Goal: Navigation & Orientation: Find specific page/section

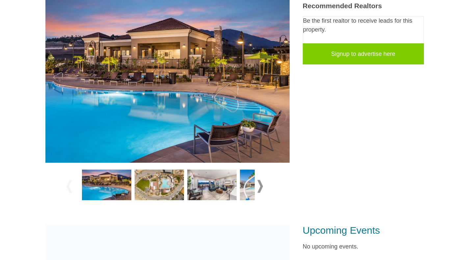
scroll to position [188, 0]
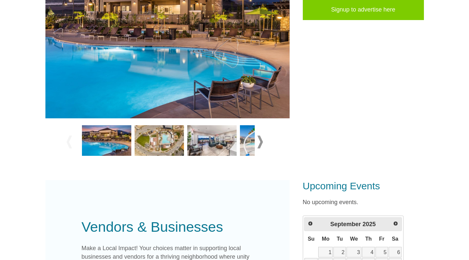
click at [258, 143] on span at bounding box center [260, 142] width 6 height 13
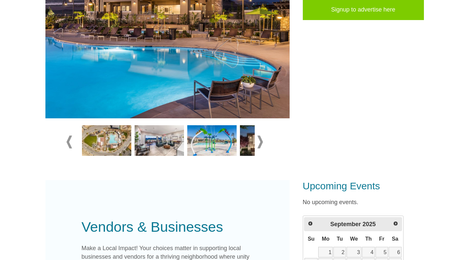
drag, startPoint x: 108, startPoint y: 141, endPoint x: 113, endPoint y: 142, distance: 4.3
click at [108, 141] on img at bounding box center [106, 140] width 49 height 31
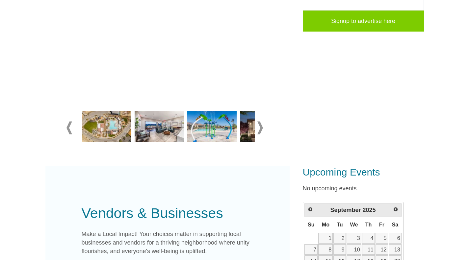
scroll to position [122, 0]
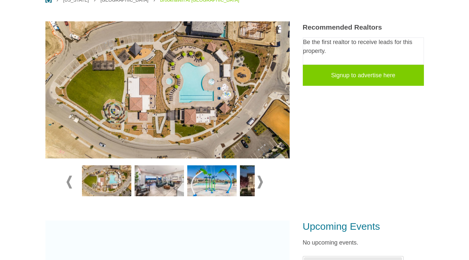
click at [260, 182] on span at bounding box center [260, 182] width 6 height 13
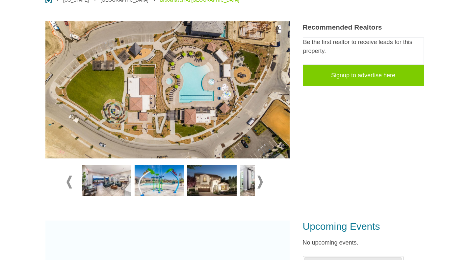
click at [260, 182] on span at bounding box center [260, 182] width 6 height 13
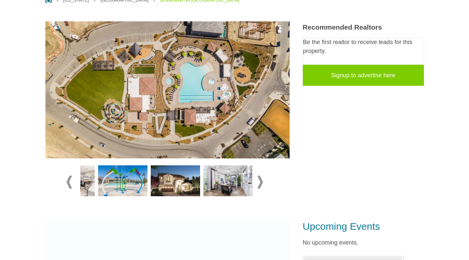
click at [260, 182] on span at bounding box center [260, 182] width 6 height 13
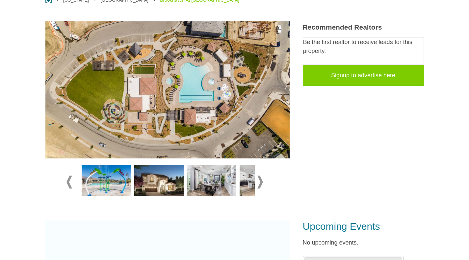
click at [260, 182] on span at bounding box center [260, 182] width 6 height 13
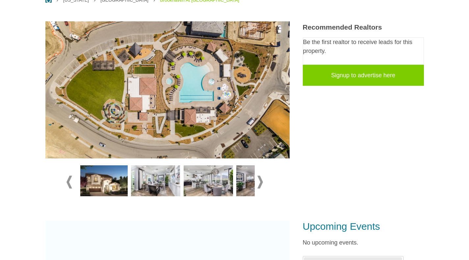
click at [260, 182] on span at bounding box center [260, 182] width 6 height 13
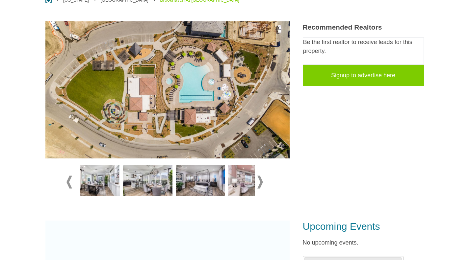
click at [260, 182] on span at bounding box center [260, 182] width 6 height 13
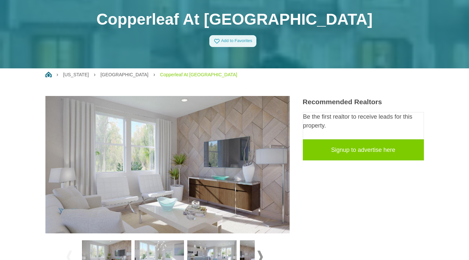
scroll to position [99, 0]
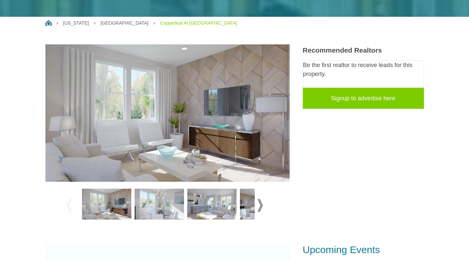
click at [262, 203] on span at bounding box center [260, 205] width 6 height 13
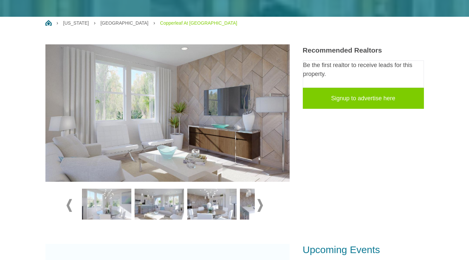
click at [261, 204] on span at bounding box center [260, 205] width 6 height 13
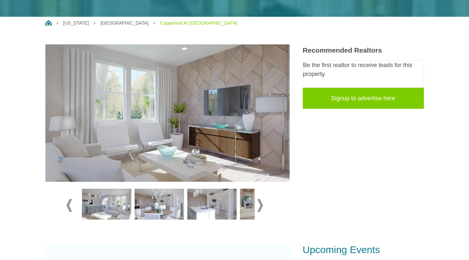
click at [261, 204] on span at bounding box center [260, 205] width 6 height 13
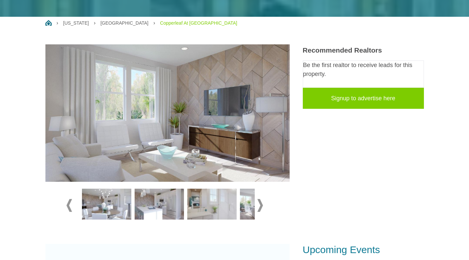
click at [258, 207] on span at bounding box center [260, 205] width 6 height 13
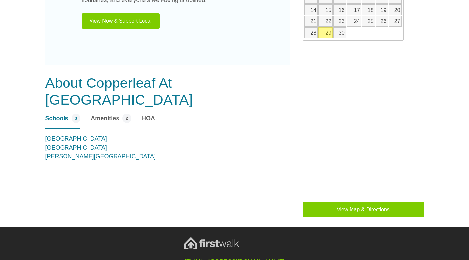
scroll to position [395, 0]
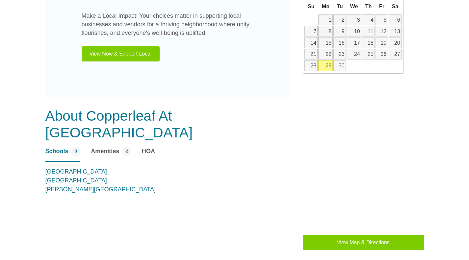
click at [109, 147] on span "Amenities" at bounding box center [105, 151] width 28 height 9
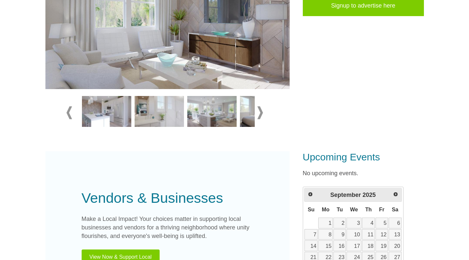
scroll to position [165, 0]
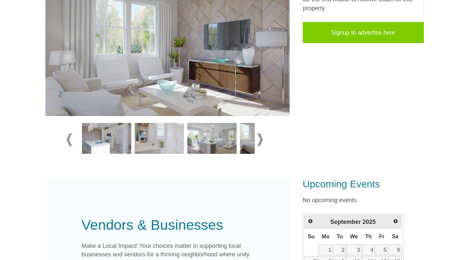
click at [201, 133] on img at bounding box center [211, 138] width 49 height 31
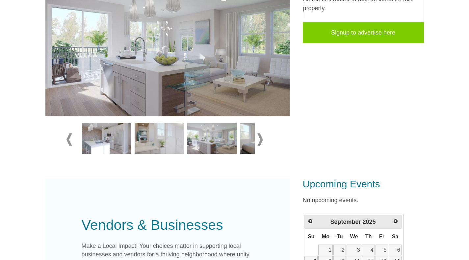
click at [246, 145] on img at bounding box center [264, 138] width 49 height 31
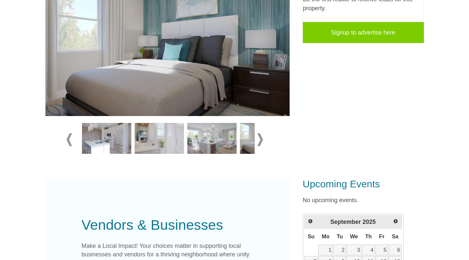
click at [262, 140] on span at bounding box center [260, 139] width 6 height 13
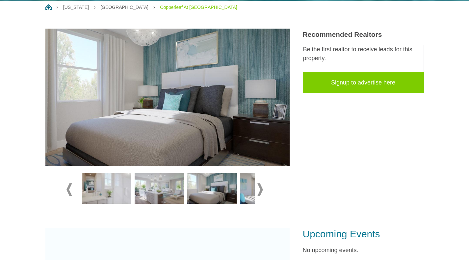
scroll to position [66, 0]
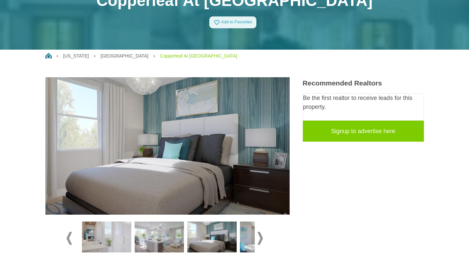
click at [160, 55] on link "Copperleaf At Ironridge" at bounding box center [198, 55] width 77 height 5
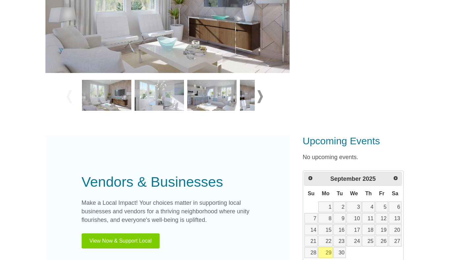
scroll to position [230, 0]
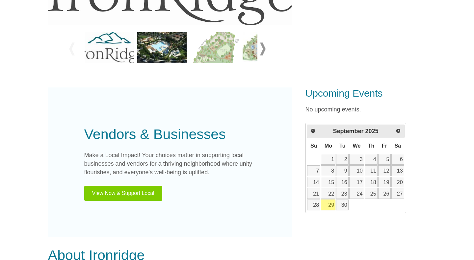
scroll to position [229, 0]
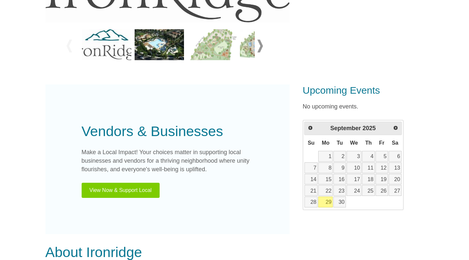
click at [127, 187] on button "View Now & Support Local" at bounding box center [121, 190] width 78 height 15
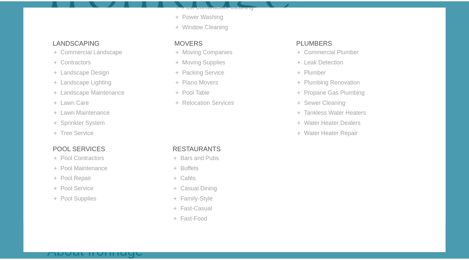
scroll to position [446, 0]
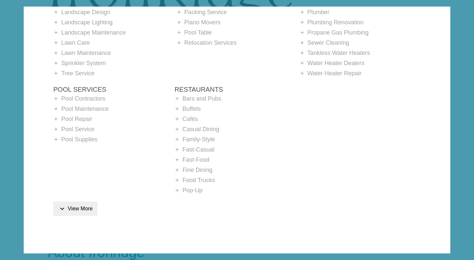
click at [469, 175] on div "✕ Contractors add Architect add Concrete Contractor add Construction Services a…" at bounding box center [237, 130] width 474 height 260
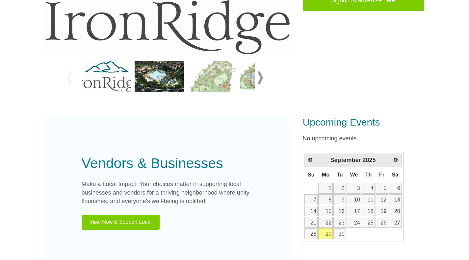
scroll to position [107, 0]
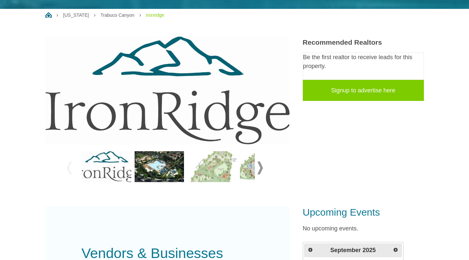
click at [202, 164] on img at bounding box center [211, 166] width 49 height 31
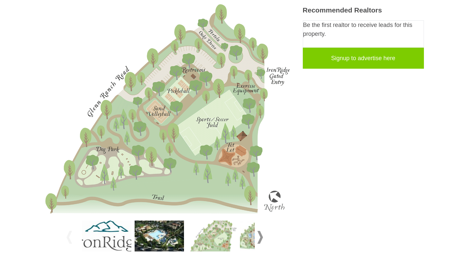
scroll to position [205, 0]
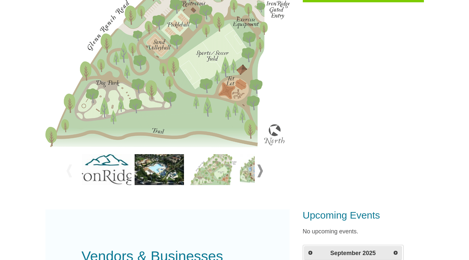
click at [220, 164] on img at bounding box center [211, 169] width 49 height 31
click at [254, 170] on img at bounding box center [264, 169] width 49 height 31
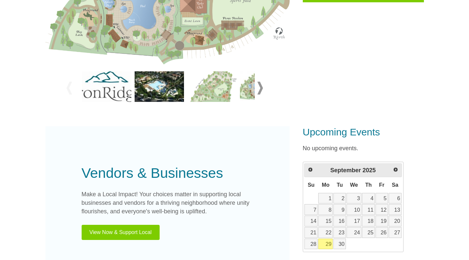
click at [259, 92] on span at bounding box center [260, 88] width 6 height 13
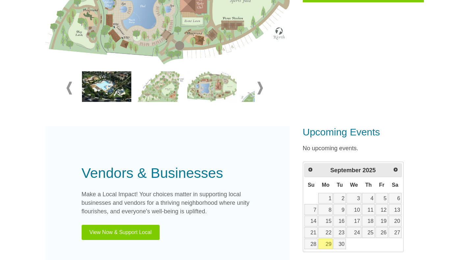
click at [261, 90] on span at bounding box center [260, 88] width 6 height 13
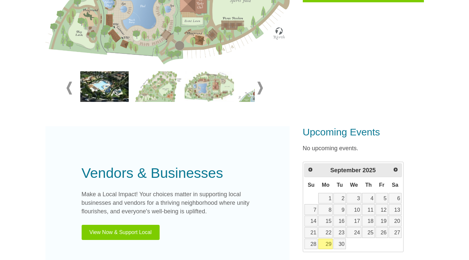
click at [261, 90] on span at bounding box center [260, 88] width 6 height 13
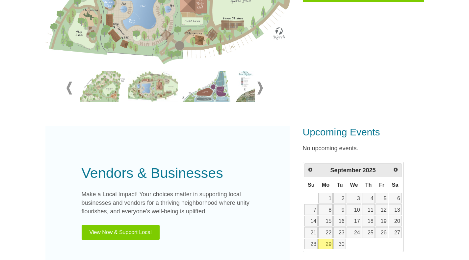
click at [261, 90] on span at bounding box center [260, 88] width 6 height 13
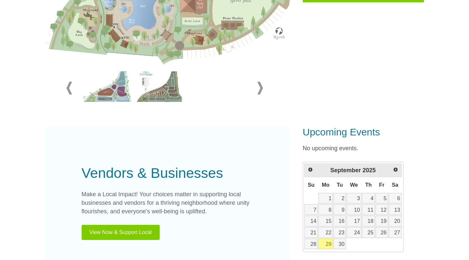
click at [107, 89] on img at bounding box center [106, 86] width 49 height 31
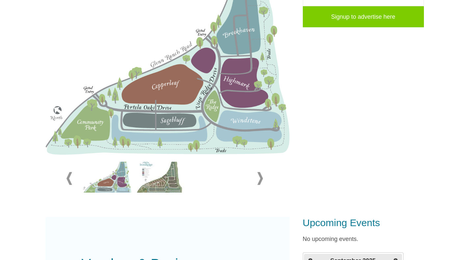
scroll to position [173, 0]
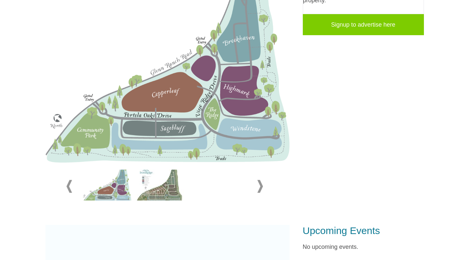
click at [167, 189] on img at bounding box center [159, 185] width 49 height 31
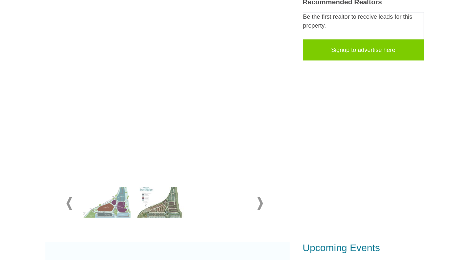
scroll to position [140, 0]
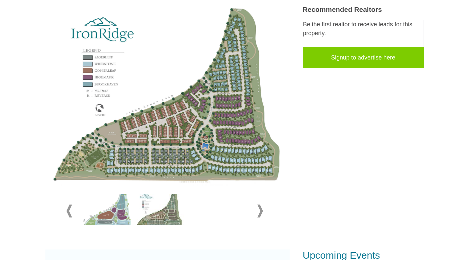
click at [216, 91] on img at bounding box center [167, 96] width 244 height 184
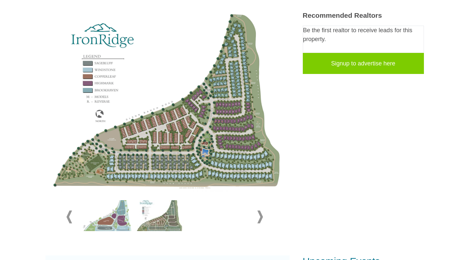
scroll to position [107, 0]
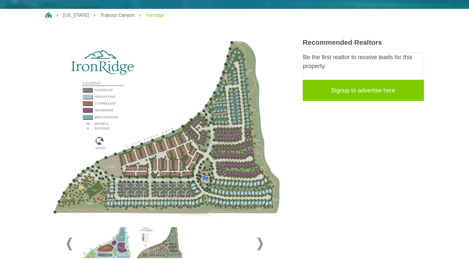
click at [118, 248] on img at bounding box center [106, 243] width 49 height 31
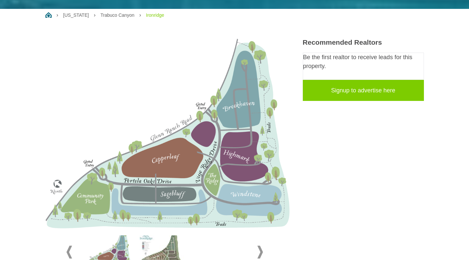
click at [167, 257] on img at bounding box center [159, 251] width 49 height 31
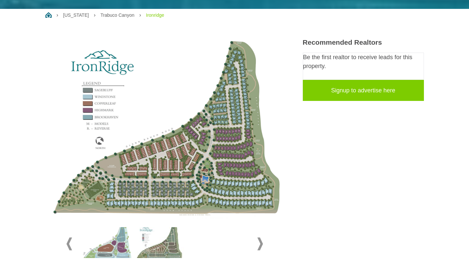
click at [120, 252] on img at bounding box center [106, 243] width 49 height 31
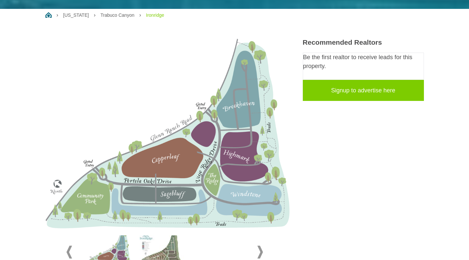
click at [171, 252] on img at bounding box center [159, 251] width 49 height 31
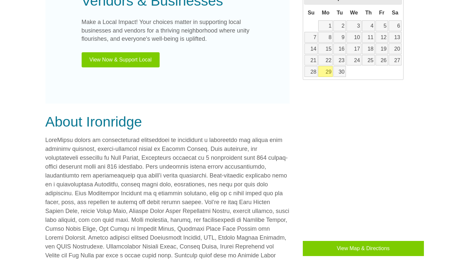
scroll to position [436, 0]
click at [356, 249] on button "View Map & Directions" at bounding box center [363, 248] width 121 height 15
